Goal: Transaction & Acquisition: Purchase product/service

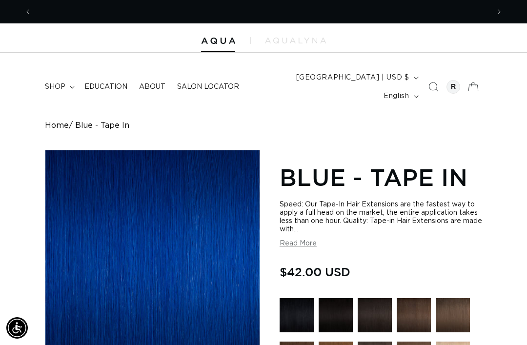
scroll to position [0, 457]
click at [54, 86] on summary "shop" at bounding box center [59, 87] width 40 height 20
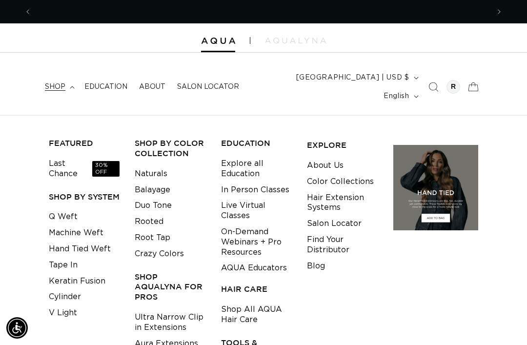
scroll to position [0, 915]
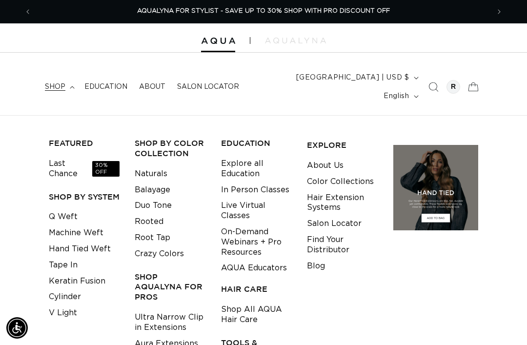
click at [99, 273] on link "Keratin Fusion" at bounding box center [77, 281] width 57 height 16
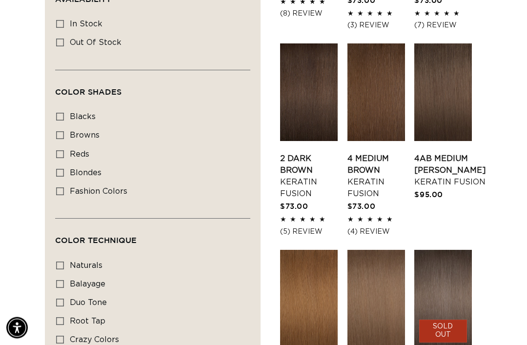
scroll to position [527, 0]
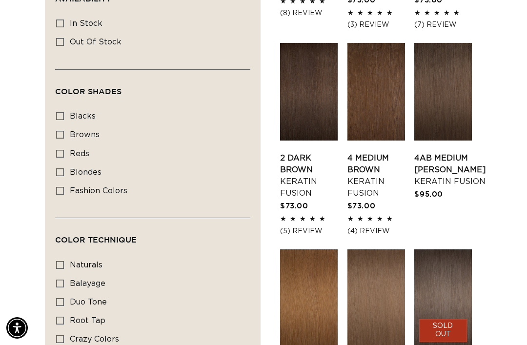
click at [458, 152] on link "4AB Medium Ash Brown Keratin Fusion" at bounding box center [450, 169] width 72 height 35
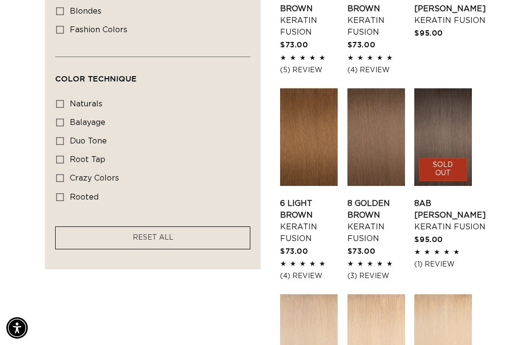
scroll to position [715, 0]
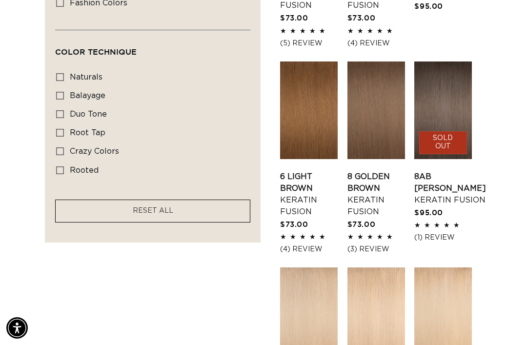
click at [439, 171] on link "8AB Ash Brown Keratin Fusion" at bounding box center [450, 188] width 72 height 35
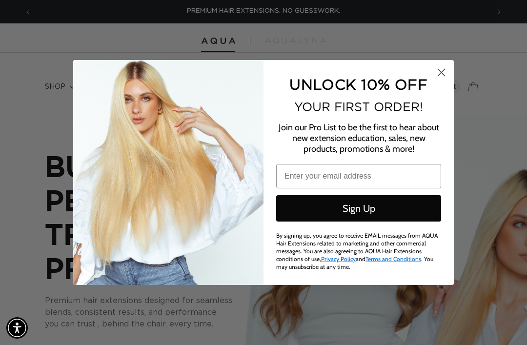
click at [436, 77] on circle "Close dialog" at bounding box center [441, 72] width 16 height 16
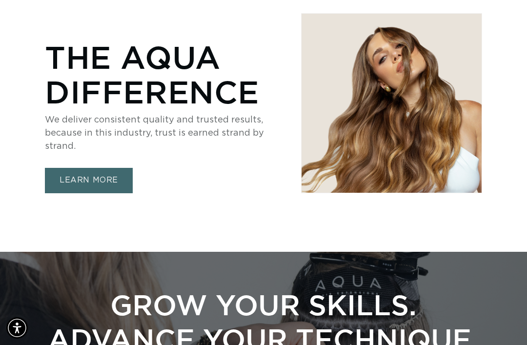
click at [396, 185] on img at bounding box center [391, 103] width 180 height 179
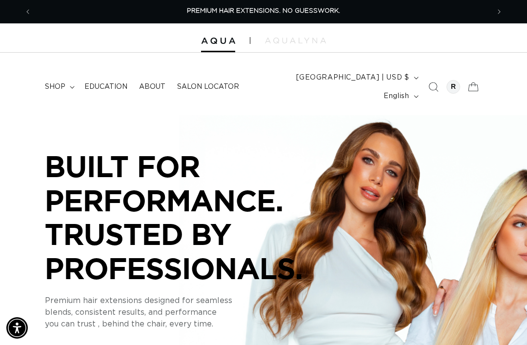
click at [47, 82] on span "shop" at bounding box center [55, 86] width 20 height 9
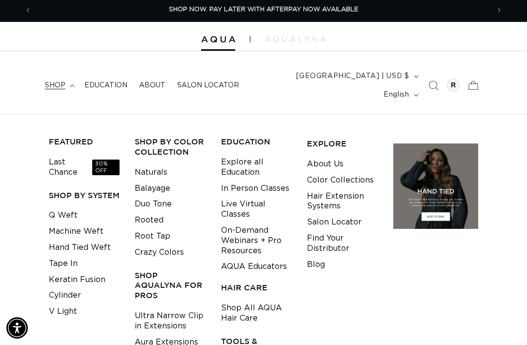
click at [50, 287] on link "Cylinder" at bounding box center [65, 295] width 32 height 16
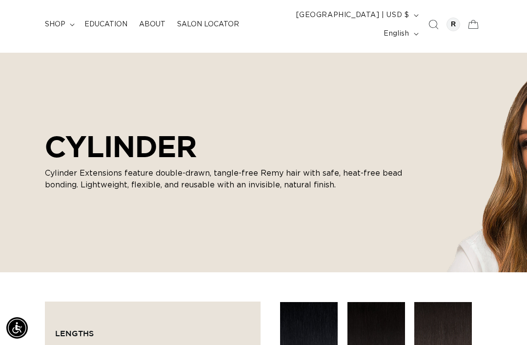
scroll to position [0, 457]
click at [55, 20] on span "shop" at bounding box center [55, 24] width 20 height 9
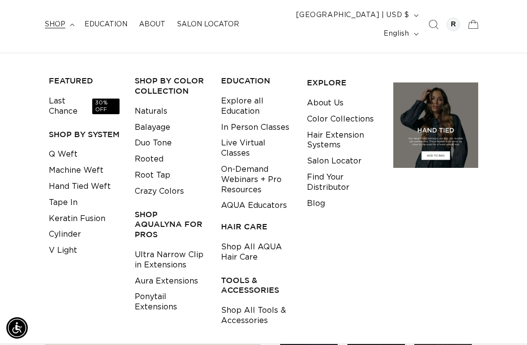
scroll to position [0, 915]
click at [99, 211] on link "Keratin Fusion" at bounding box center [77, 219] width 57 height 16
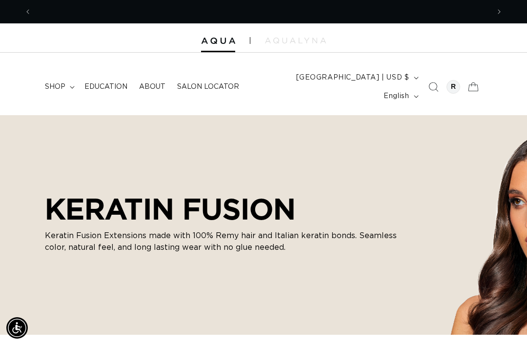
click at [30, 9] on span "Previous announcement" at bounding box center [28, 12] width 10 height 10
click at [32, 19] on button "Previous announcement" at bounding box center [27, 11] width 21 height 19
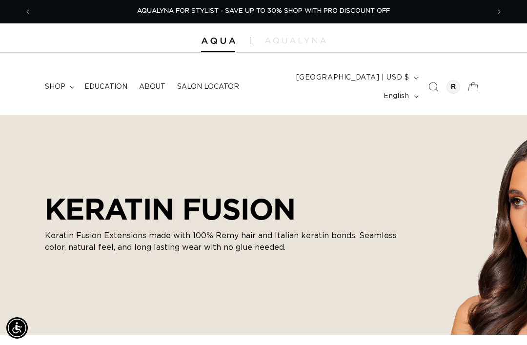
click at [51, 82] on span "shop" at bounding box center [55, 86] width 20 height 9
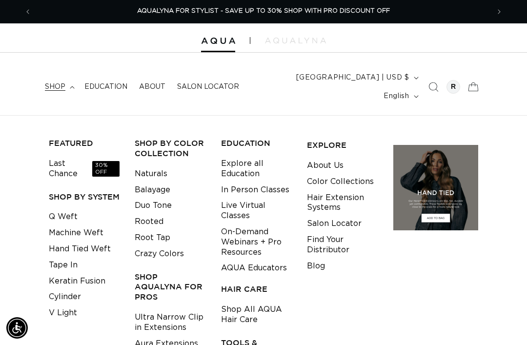
click at [76, 305] on link "V Light" at bounding box center [63, 313] width 28 height 16
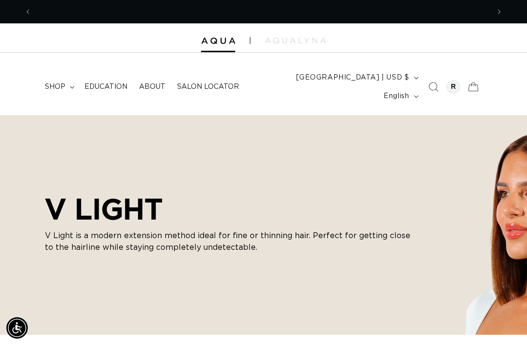
scroll to position [0, 457]
click at [295, 38] on img at bounding box center [295, 41] width 61 height 6
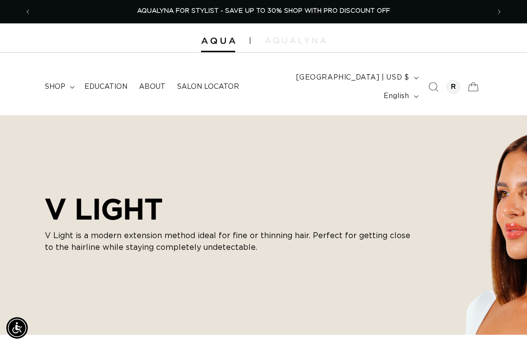
click at [46, 82] on span "shop" at bounding box center [55, 86] width 20 height 9
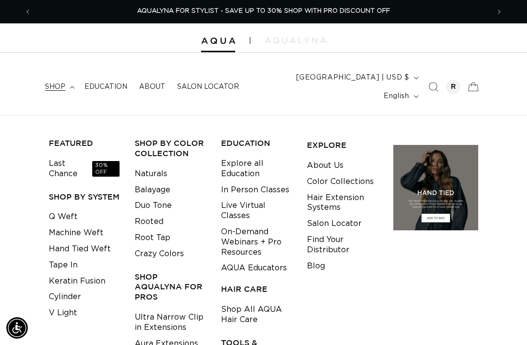
click at [103, 273] on link "Keratin Fusion" at bounding box center [77, 281] width 57 height 16
